Goal: Information Seeking & Learning: Learn about a topic

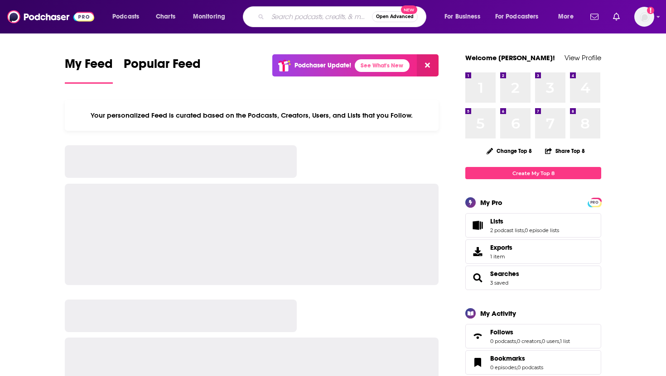
click at [289, 14] on input "Search podcasts, credits, & more..." at bounding box center [320, 17] width 104 height 14
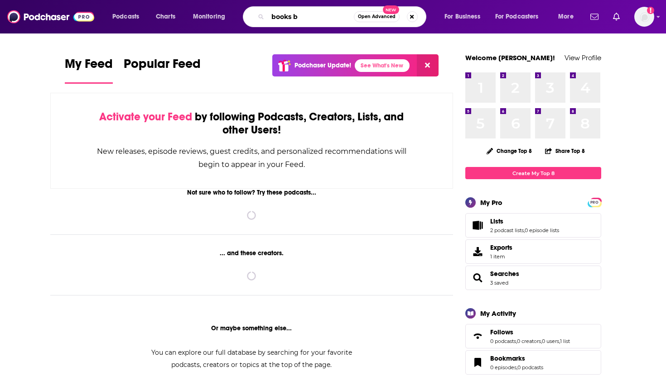
type input "books be"
